Goal: Task Accomplishment & Management: Manage account settings

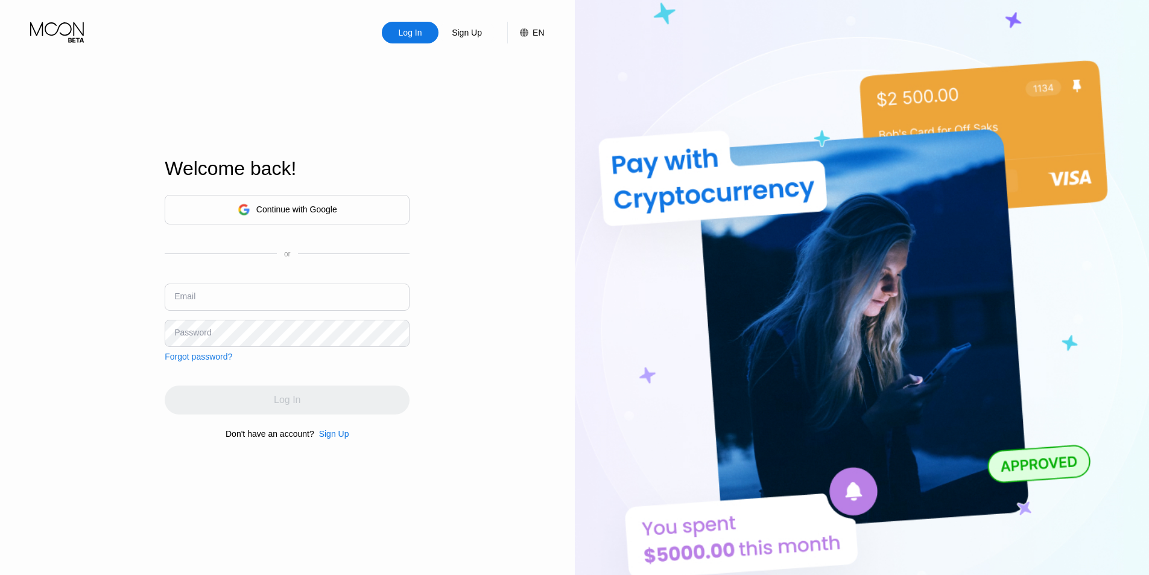
click at [294, 215] on div "Continue with Google" at bounding box center [287, 209] width 99 height 19
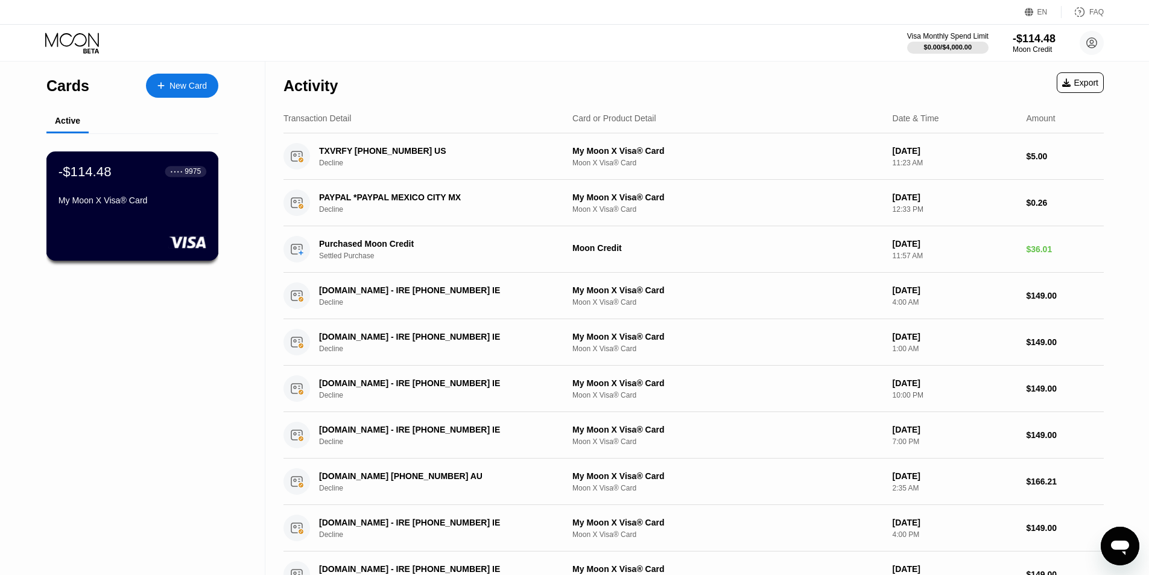
click at [178, 202] on div "My Moon X Visa® Card" at bounding box center [132, 200] width 148 height 10
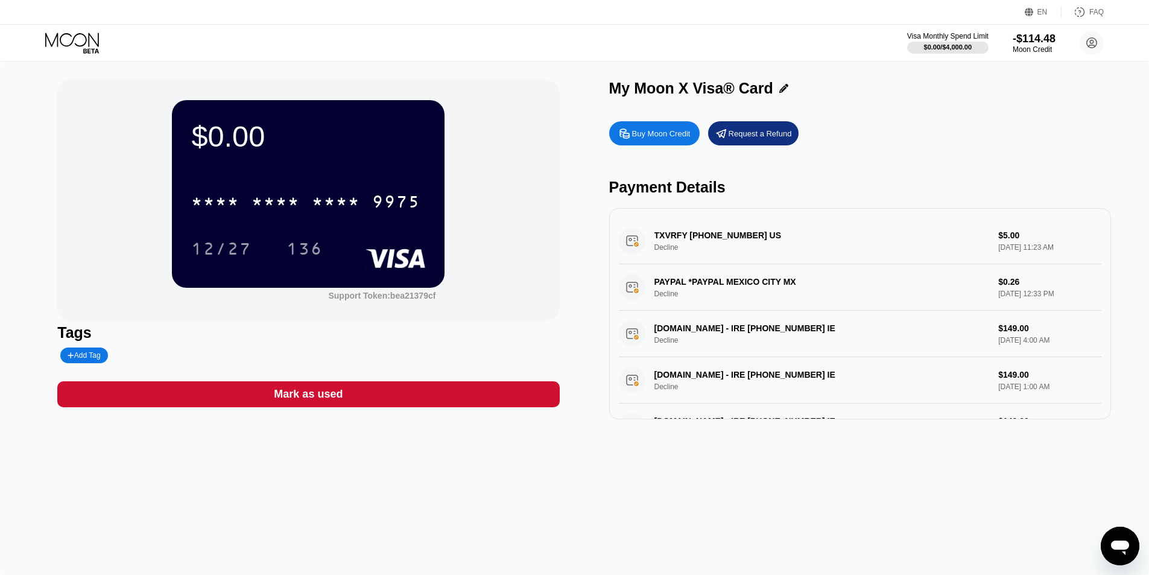
click at [344, 174] on div "$0.00 * * * * * * * * * * * * 9975 12/27 136" at bounding box center [308, 193] width 273 height 187
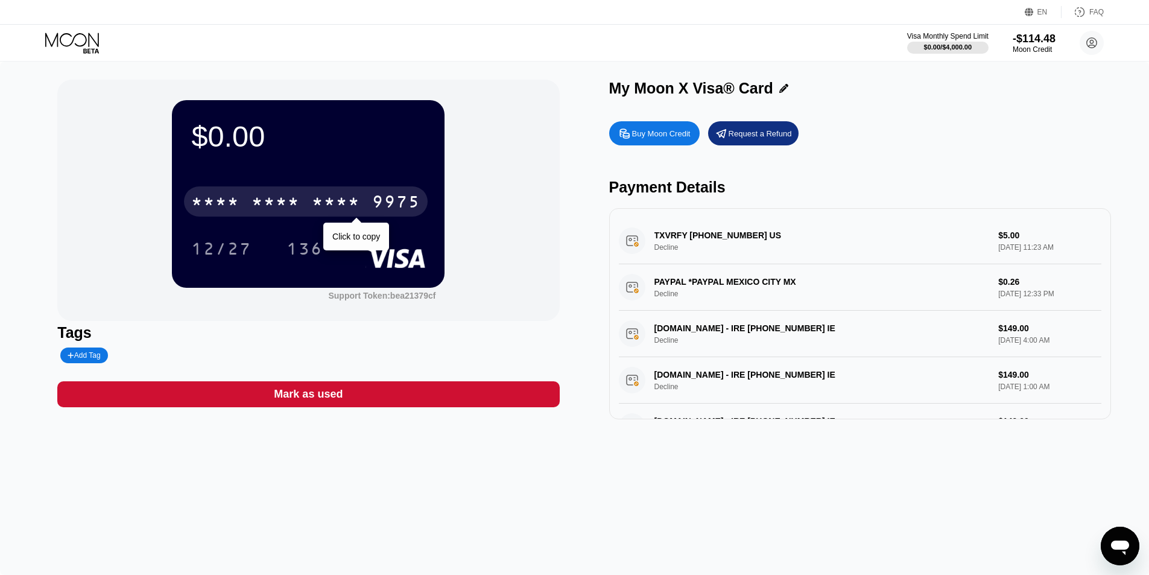
click at [312, 208] on div "* * * * * * * * * * * * 9975" at bounding box center [306, 201] width 244 height 30
